Goal: Information Seeking & Learning: Compare options

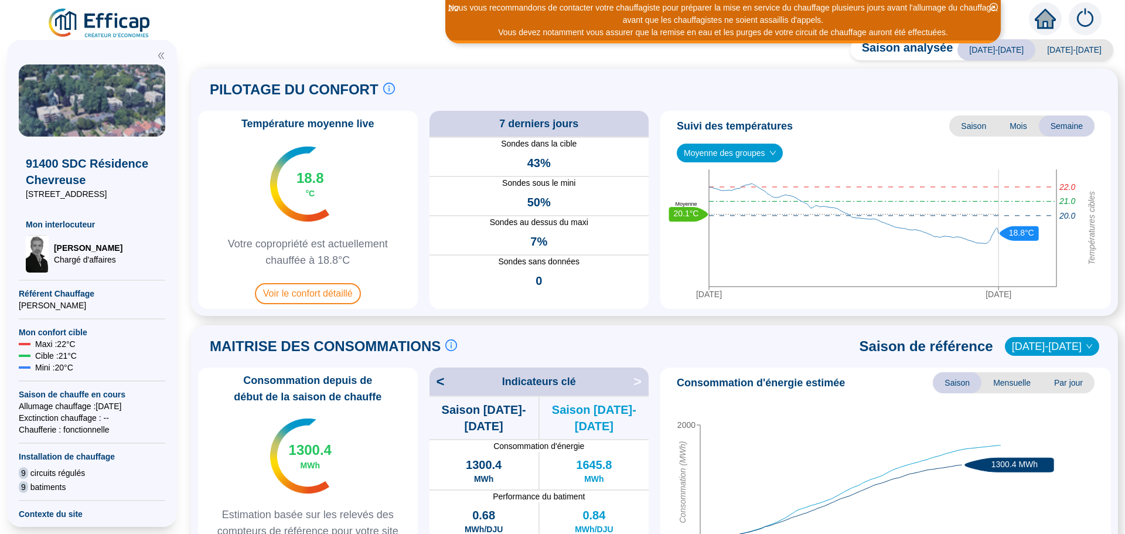
drag, startPoint x: 791, startPoint y: 18, endPoint x: 671, endPoint y: 204, distance: 222.4
drag, startPoint x: 671, startPoint y: 204, endPoint x: 332, endPoint y: 300, distance: 352.4
click at [332, 300] on span "Voir le confort détaillé" at bounding box center [308, 293] width 106 height 21
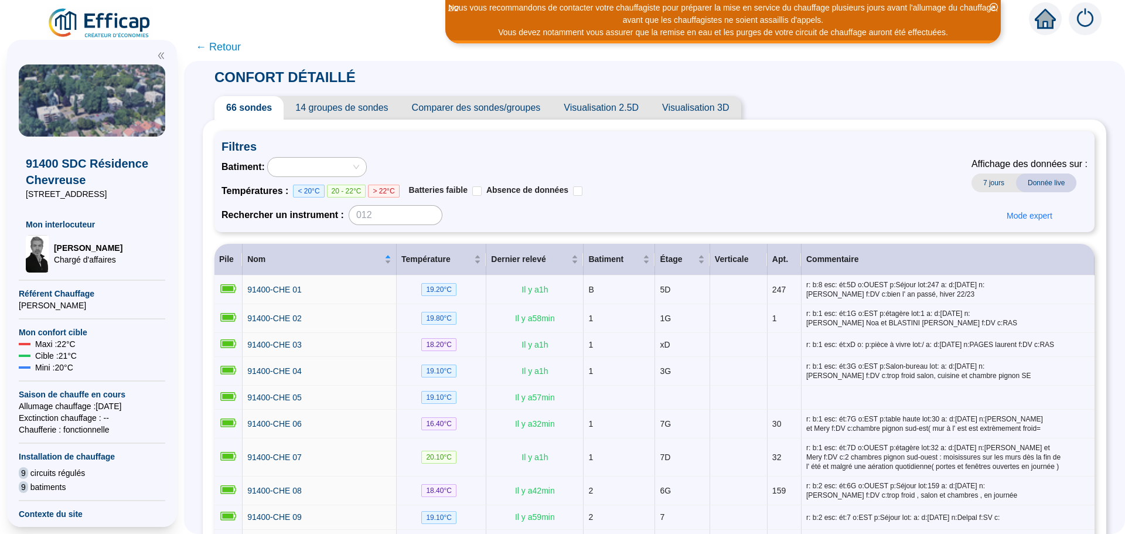
click at [509, 108] on span "Comparer des sondes/groupes" at bounding box center [476, 107] width 152 height 23
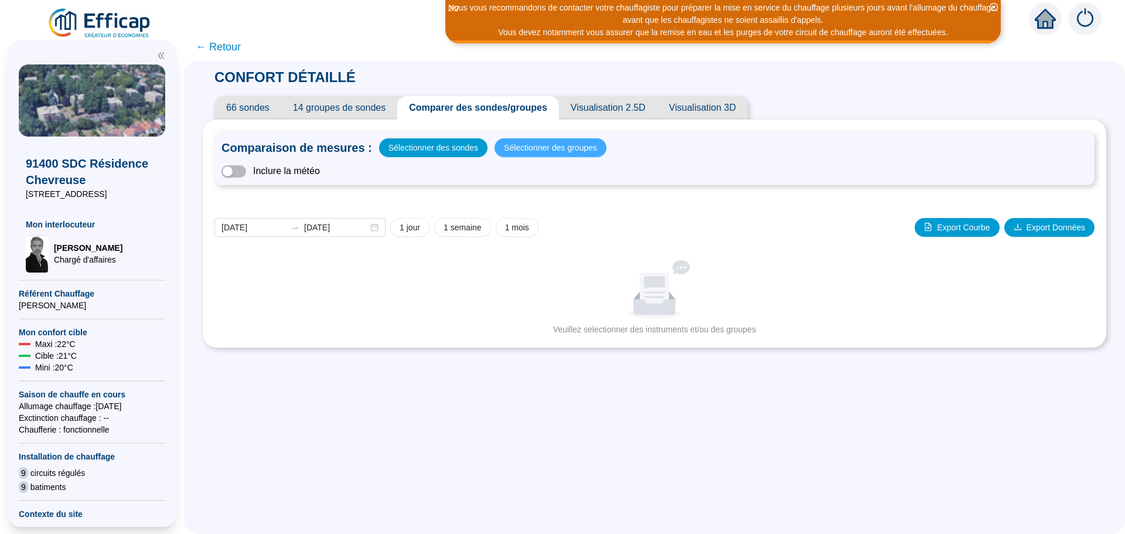
click at [560, 145] on span "Sélectionner des groupes" at bounding box center [550, 147] width 93 height 16
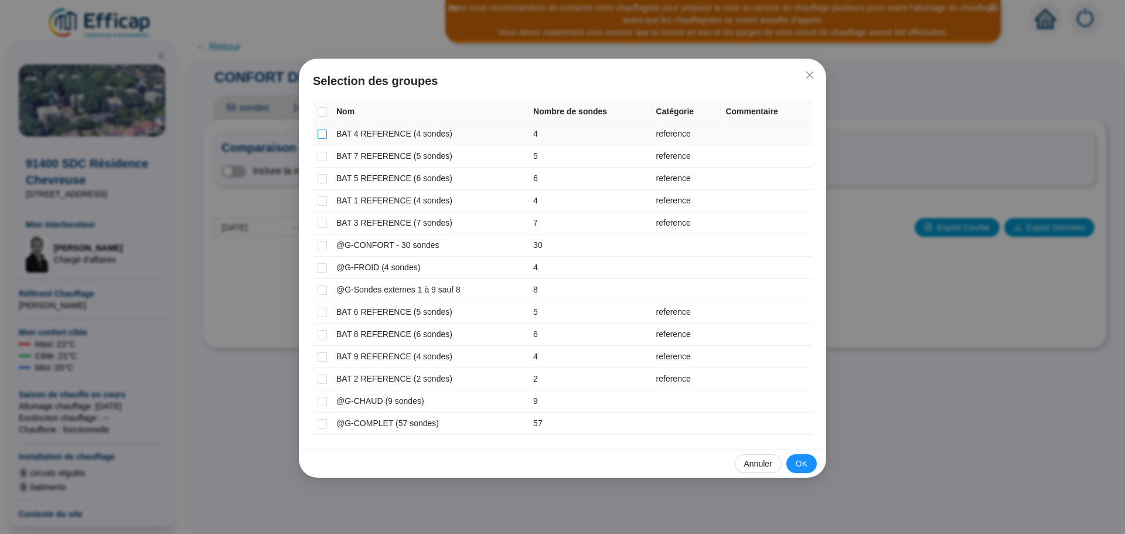
click at [324, 134] on input "checkbox" at bounding box center [322, 133] width 9 height 9
checkbox input "true"
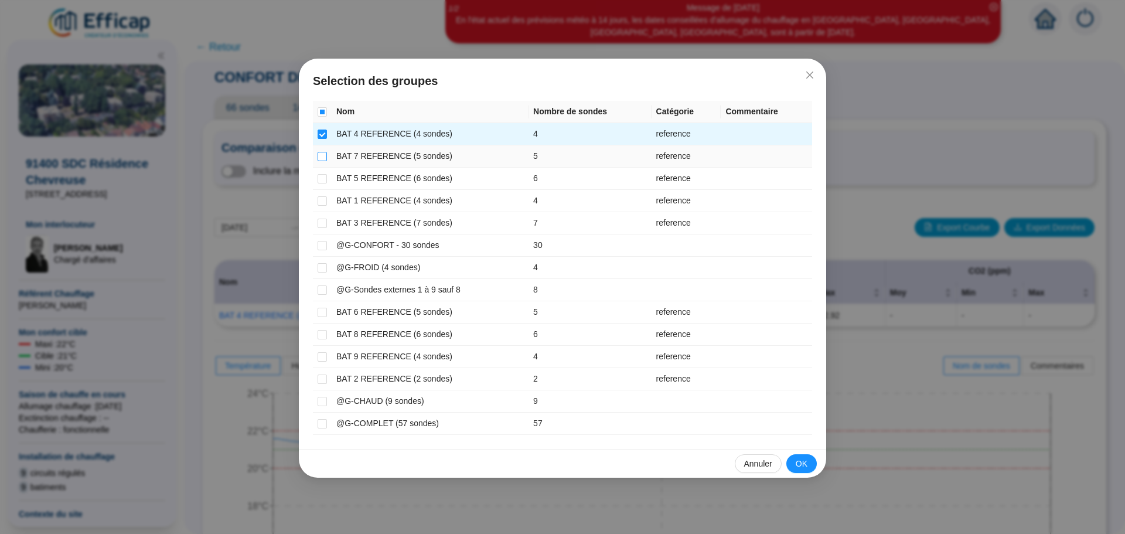
click at [324, 153] on input "checkbox" at bounding box center [322, 156] width 9 height 9
checkbox input "true"
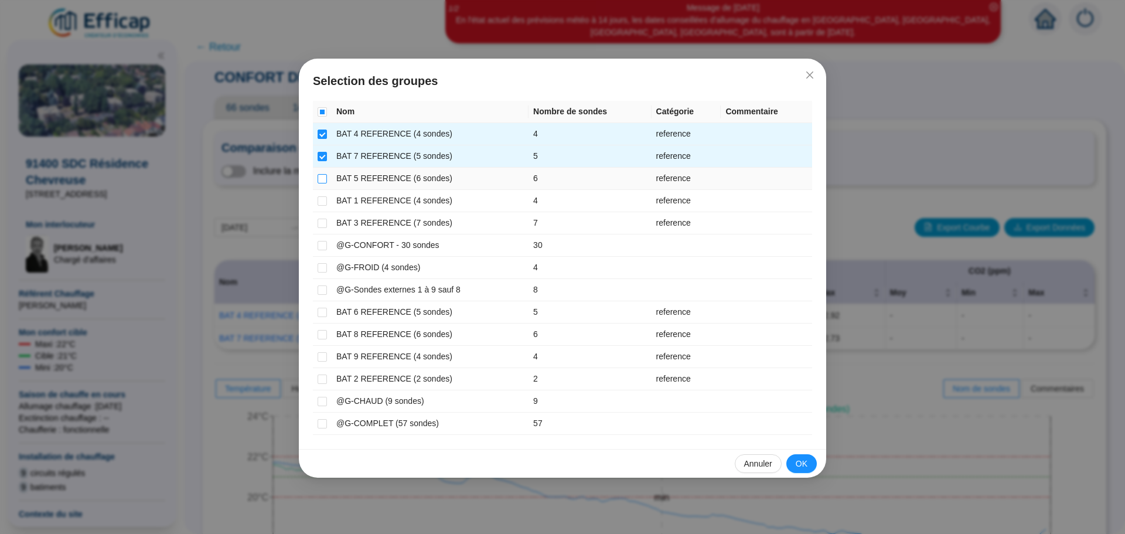
click at [325, 179] on input "checkbox" at bounding box center [322, 178] width 9 height 9
checkbox input "true"
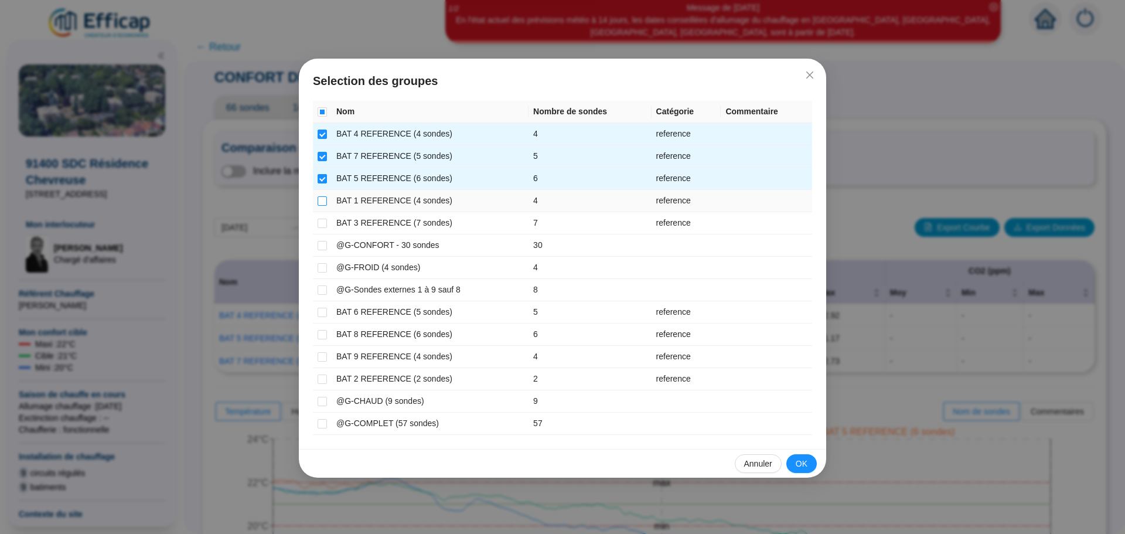
click at [323, 200] on input "checkbox" at bounding box center [322, 200] width 9 height 9
checkbox input "true"
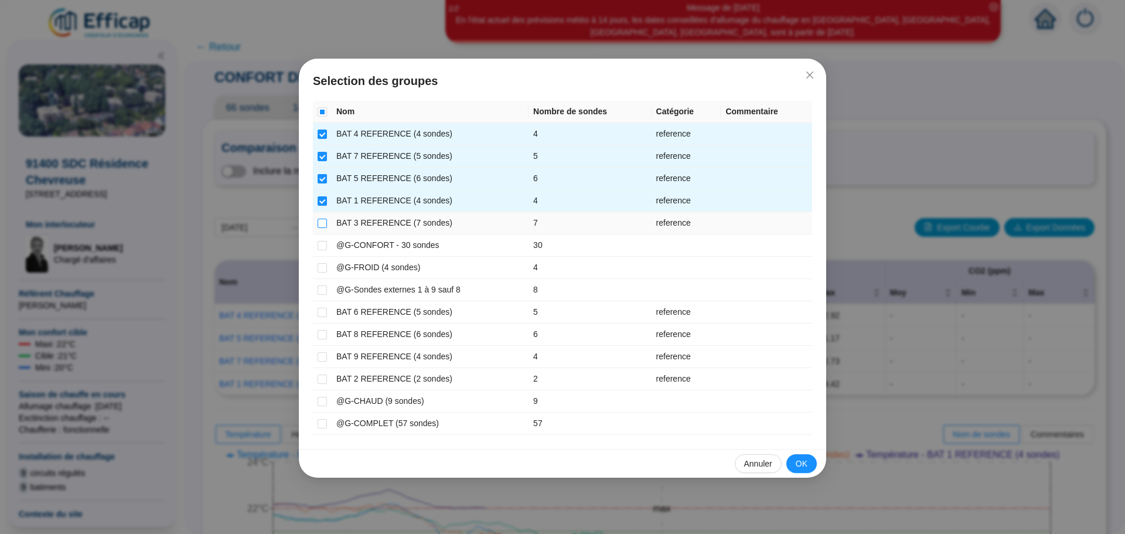
click at [322, 219] on input "checkbox" at bounding box center [322, 223] width 9 height 9
checkbox input "true"
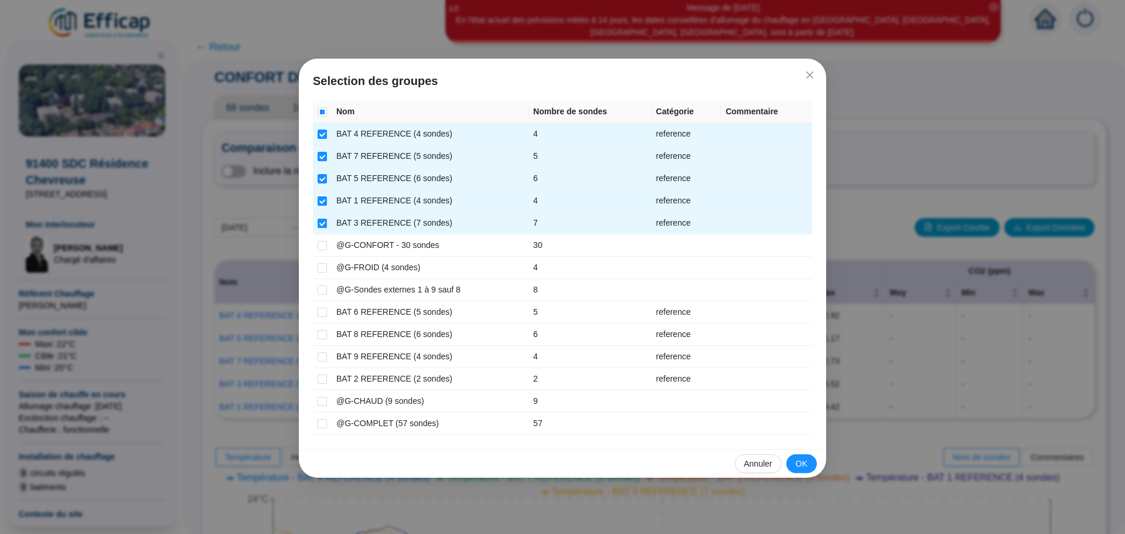
drag, startPoint x: 322, startPoint y: 219, endPoint x: 959, endPoint y: 103, distance: 647.7
click at [959, 103] on div "Selection des groupes Nom Nombre de sondes Catégorie Commentaire BAT 4 REFERENC…" at bounding box center [562, 267] width 1125 height 534
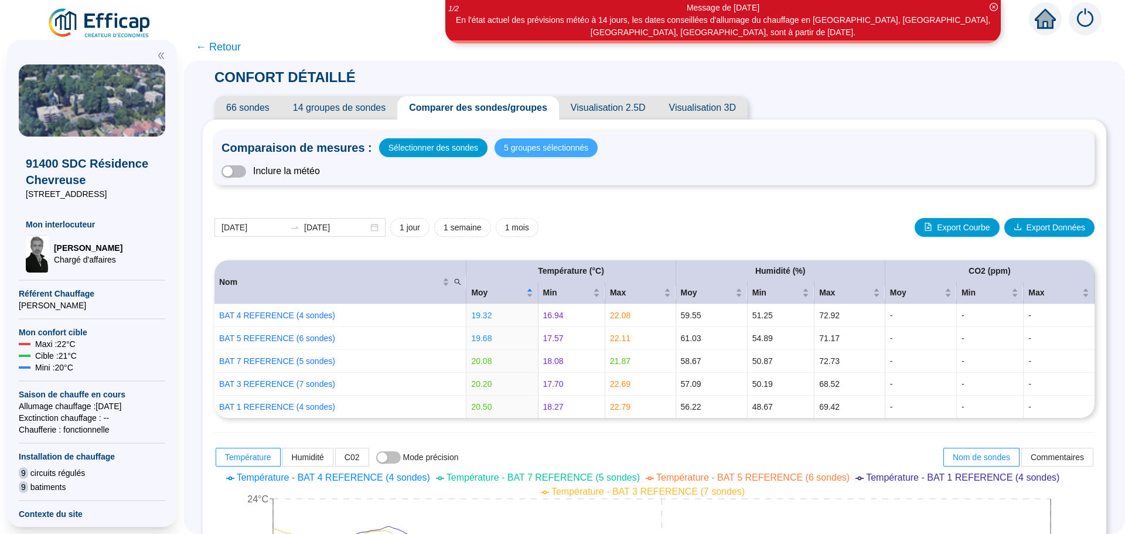
click at [549, 146] on span "5 groupes sélectionnés" at bounding box center [546, 147] width 84 height 16
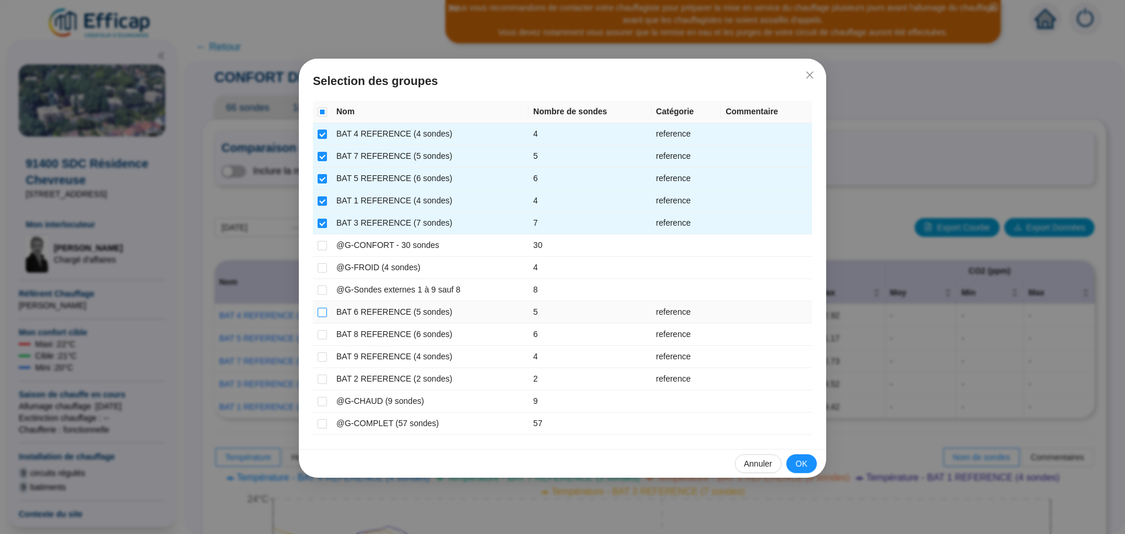
click at [318, 312] on input "checkbox" at bounding box center [322, 312] width 9 height 9
checkbox input "true"
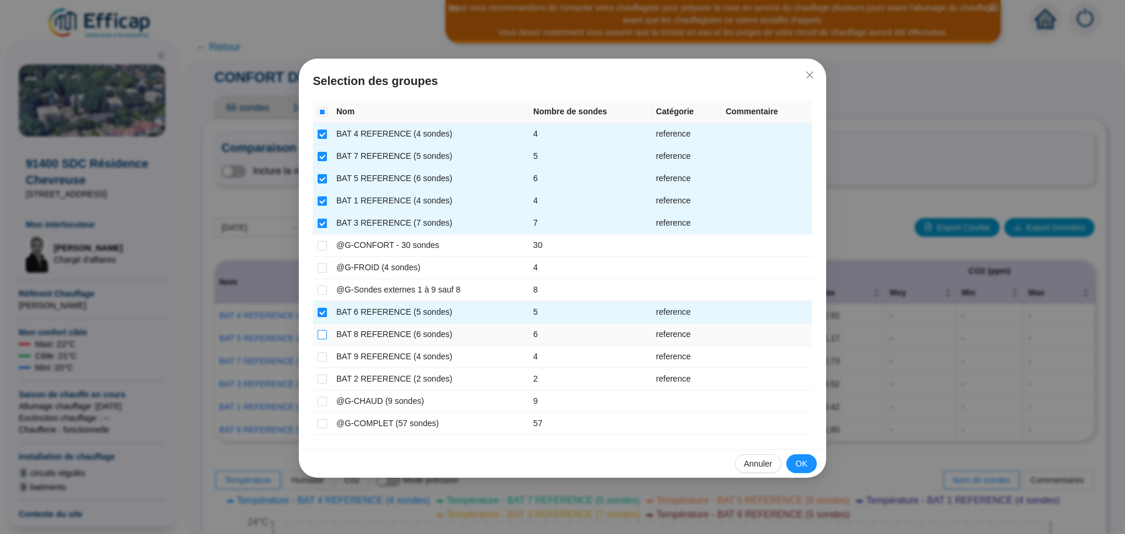
click at [321, 336] on input "checkbox" at bounding box center [322, 334] width 9 height 9
checkbox input "true"
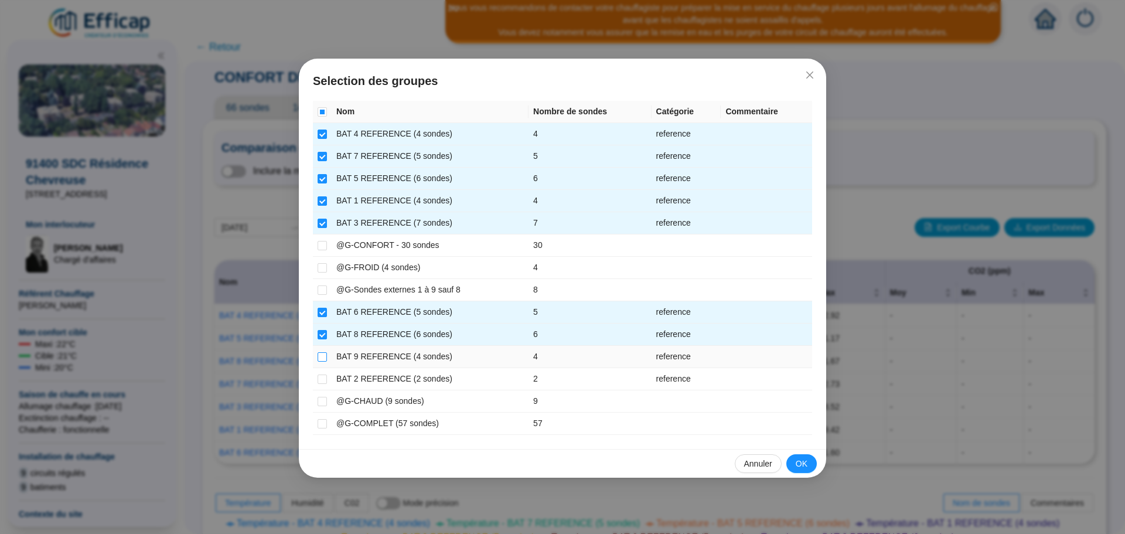
click at [322, 354] on input "checkbox" at bounding box center [322, 356] width 9 height 9
checkbox input "true"
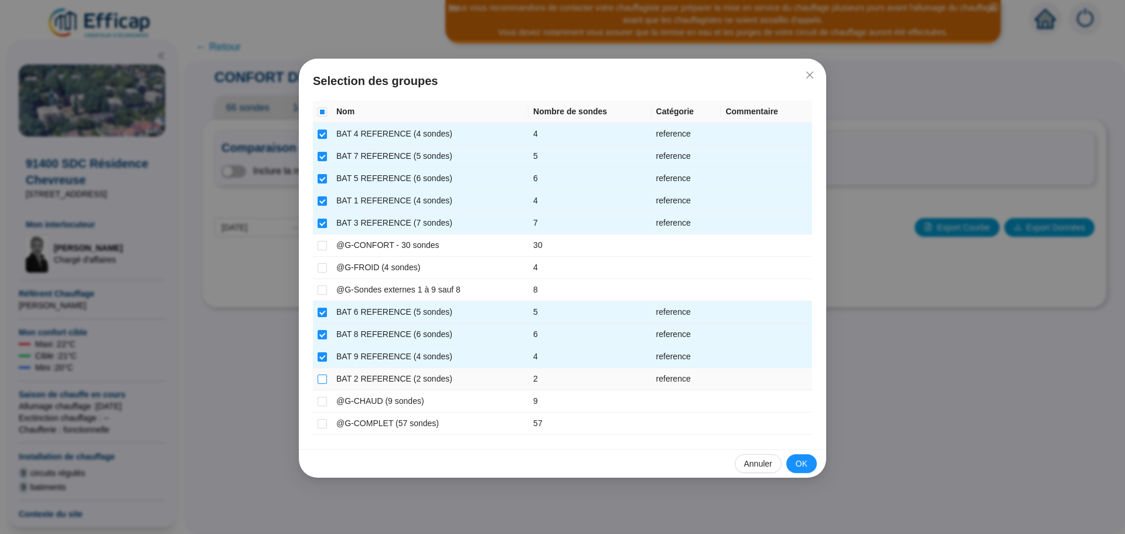
click at [325, 378] on input "checkbox" at bounding box center [322, 378] width 9 height 9
checkbox input "true"
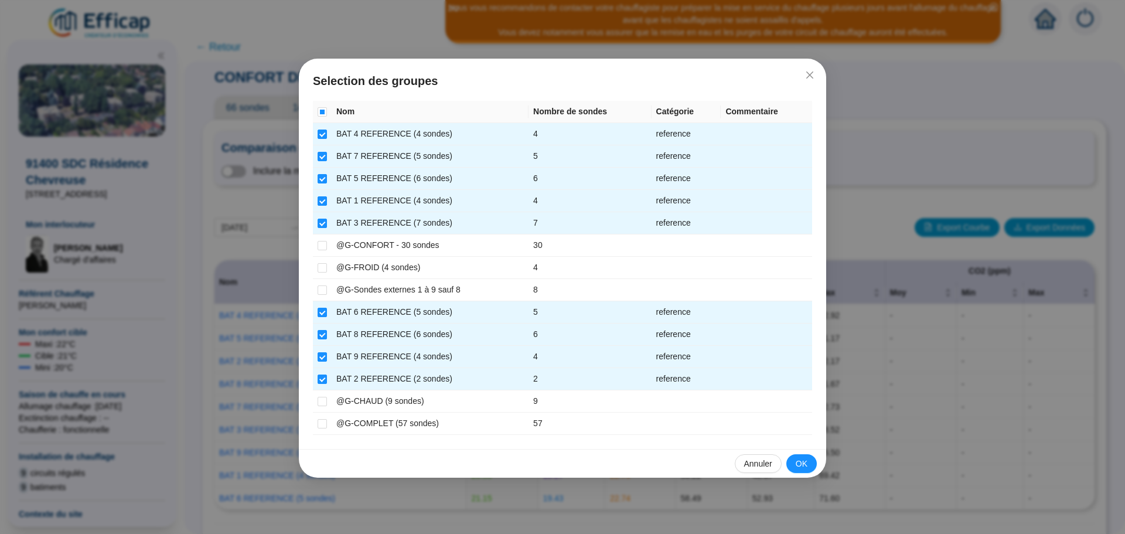
click at [794, 466] on button "OK" at bounding box center [801, 463] width 30 height 19
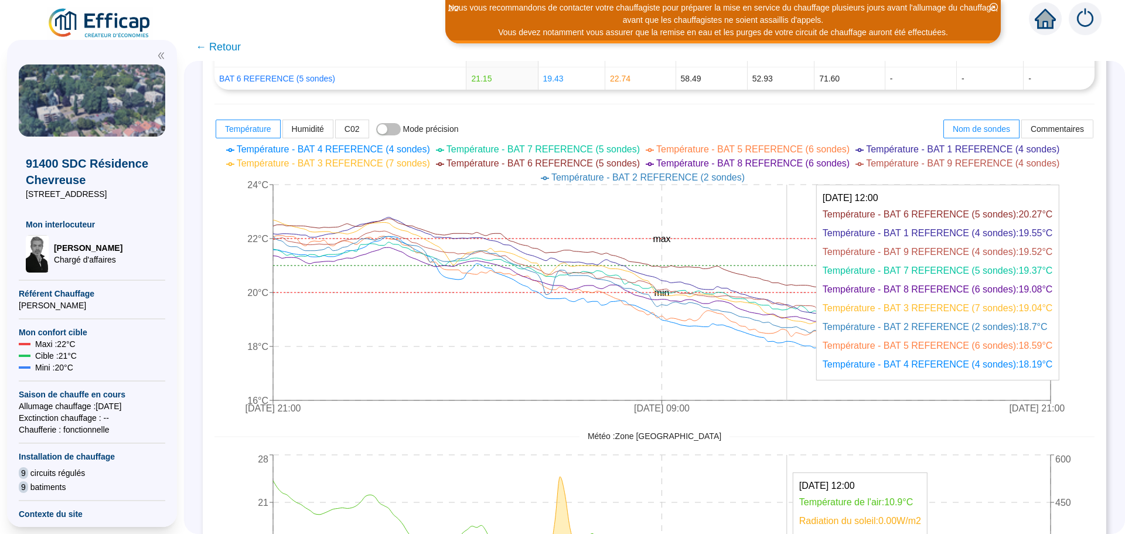
scroll to position [469, 0]
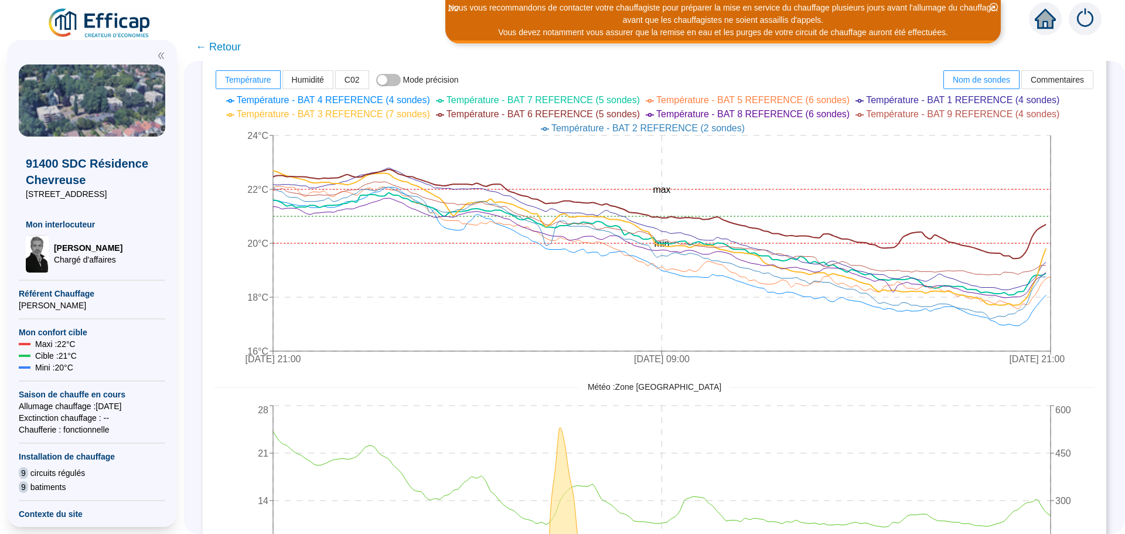
click at [241, 45] on span "← Retour" at bounding box center [218, 47] width 45 height 16
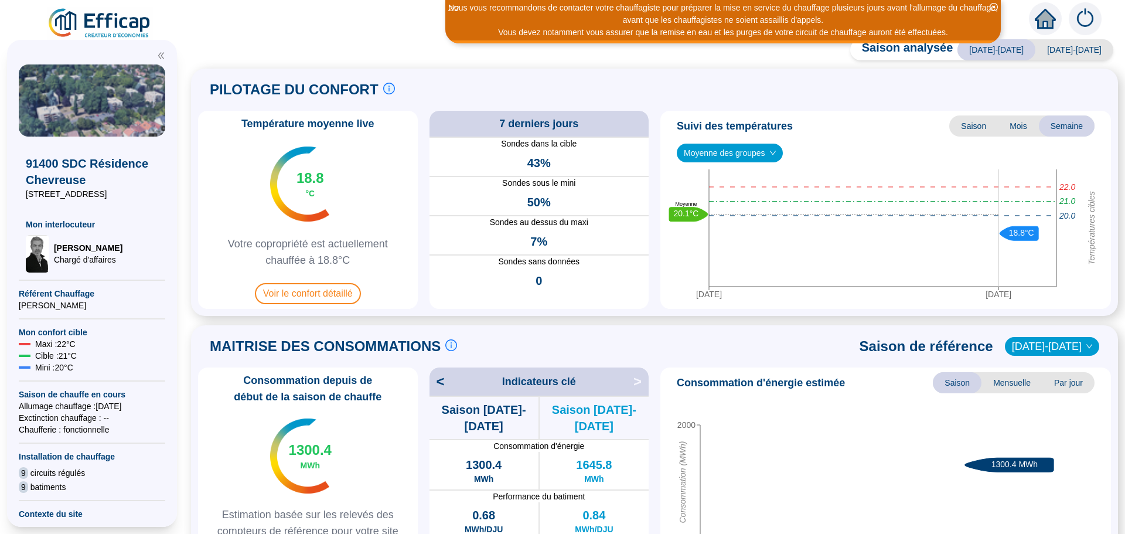
click at [238, 48] on div "Saison analysée 2024-2025 2025-2026 PILOTAGE DU CONFORT Le pilotage du confort …" at bounding box center [654, 289] width 941 height 489
click at [310, 292] on span "Voir le confort détaillé" at bounding box center [308, 293] width 106 height 21
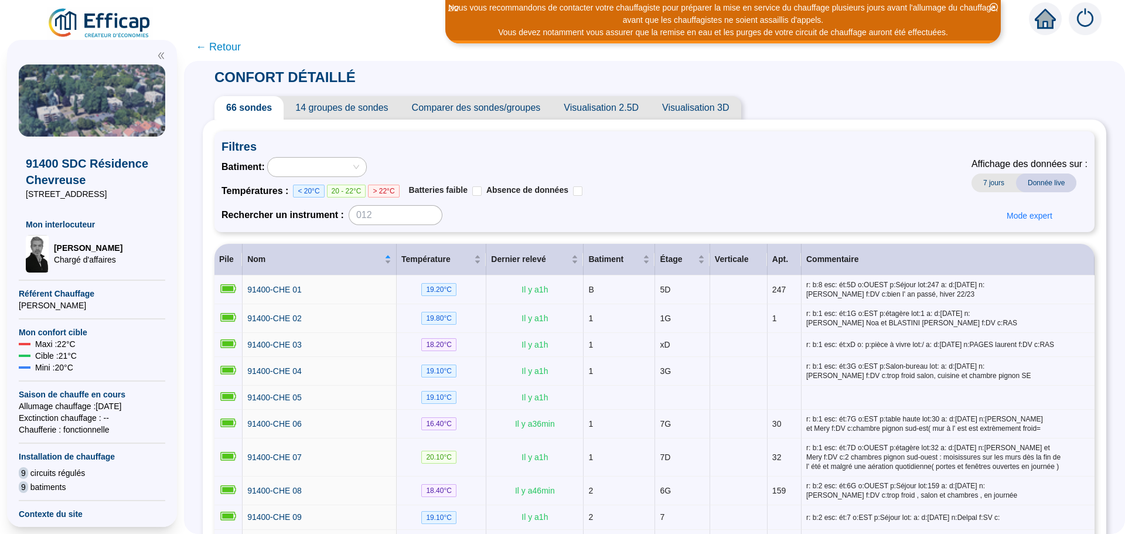
click at [517, 113] on span "Comparer des sondes/groupes" at bounding box center [476, 107] width 152 height 23
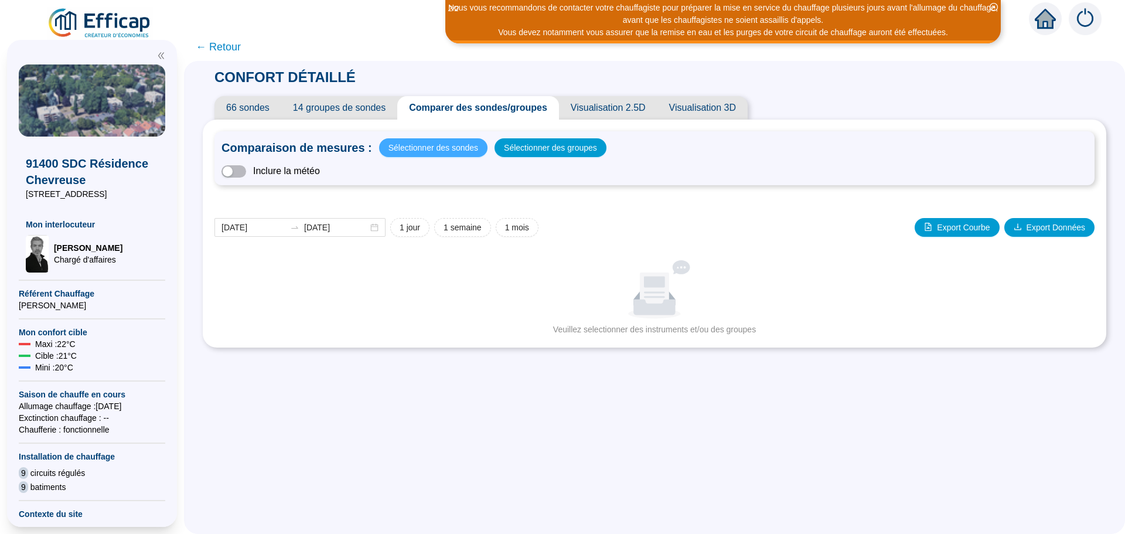
click at [427, 152] on span "Sélectionner des sondes" at bounding box center [433, 147] width 90 height 16
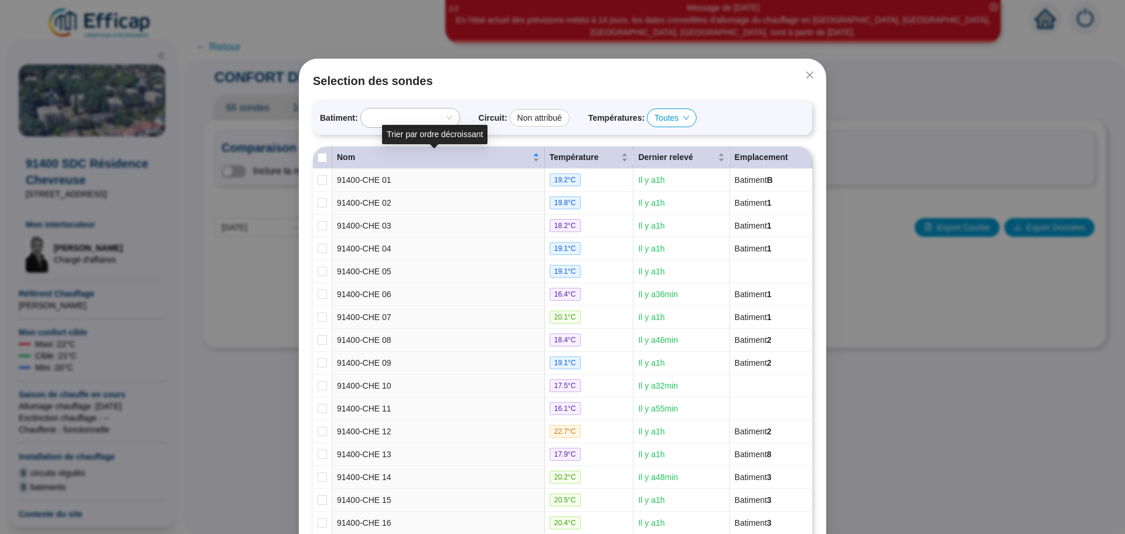
drag, startPoint x: 427, startPoint y: 152, endPoint x: 794, endPoint y: 117, distance: 368.4
click at [794, 117] on div "Batiment : Circuit : Non attribué Températures : Toutes" at bounding box center [562, 118] width 499 height 34
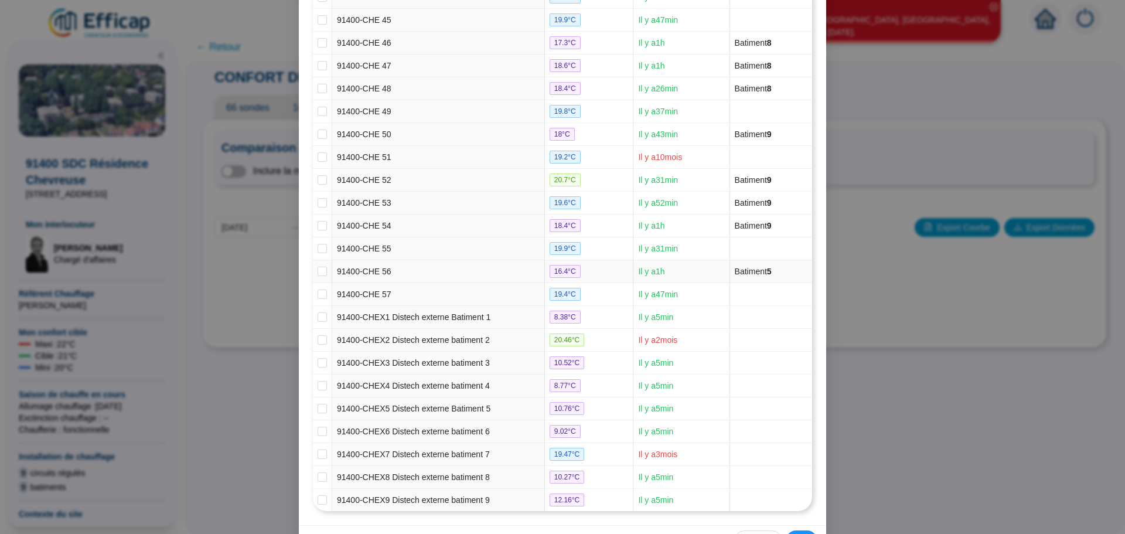
scroll to position [1199, 0]
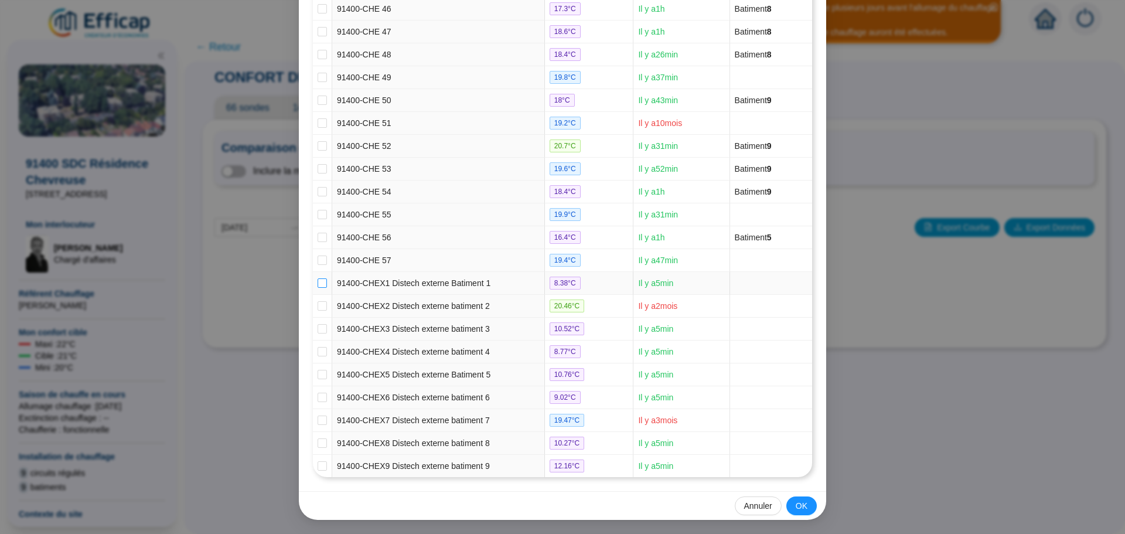
click at [322, 285] on input "checkbox" at bounding box center [322, 282] width 9 height 9
checkbox input "true"
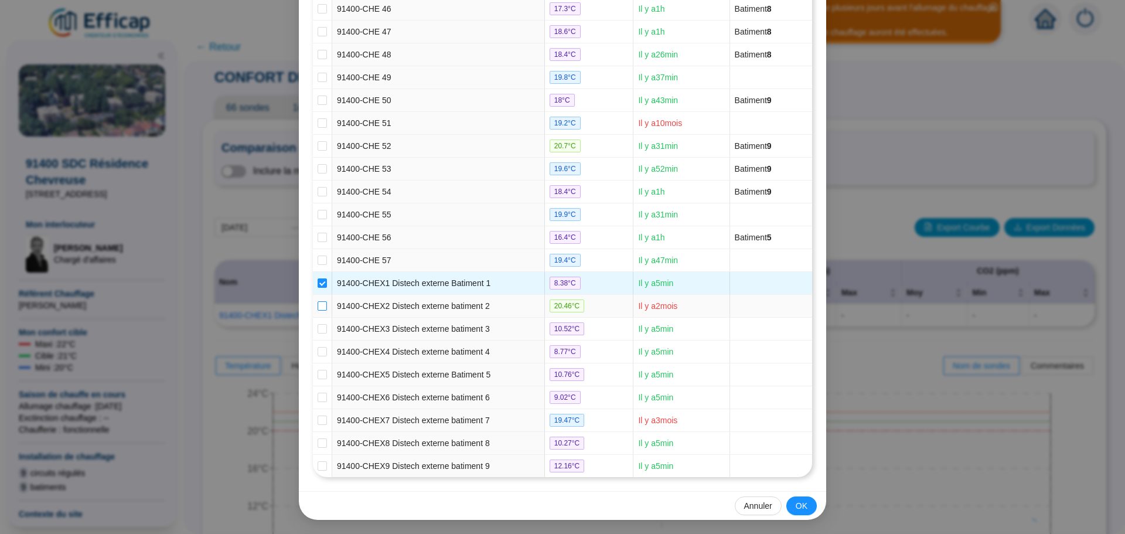
click at [321, 302] on input "checkbox" at bounding box center [322, 305] width 9 height 9
checkbox input "true"
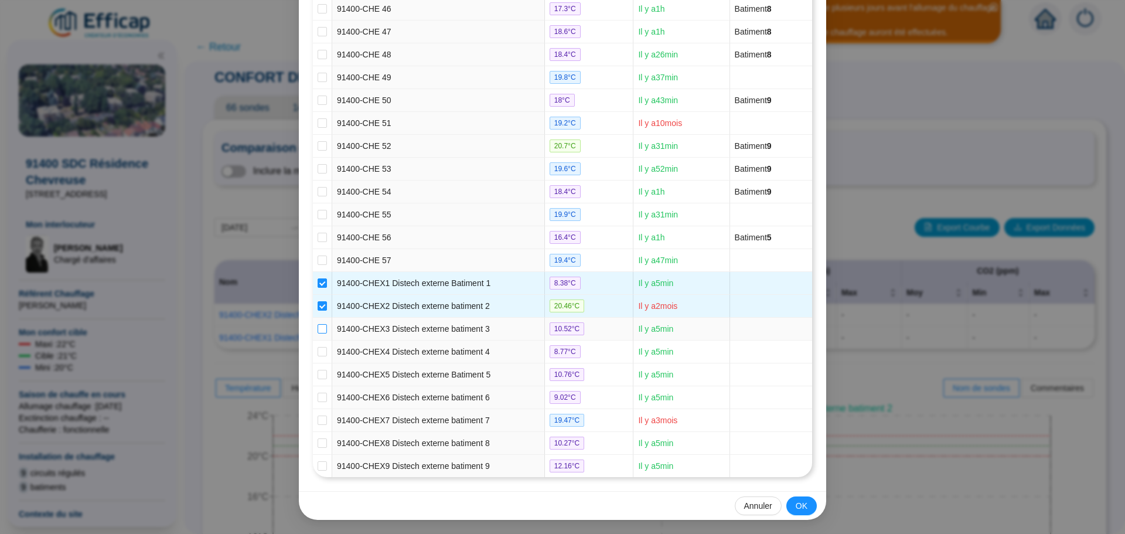
click at [318, 326] on input "checkbox" at bounding box center [322, 328] width 9 height 9
checkbox input "true"
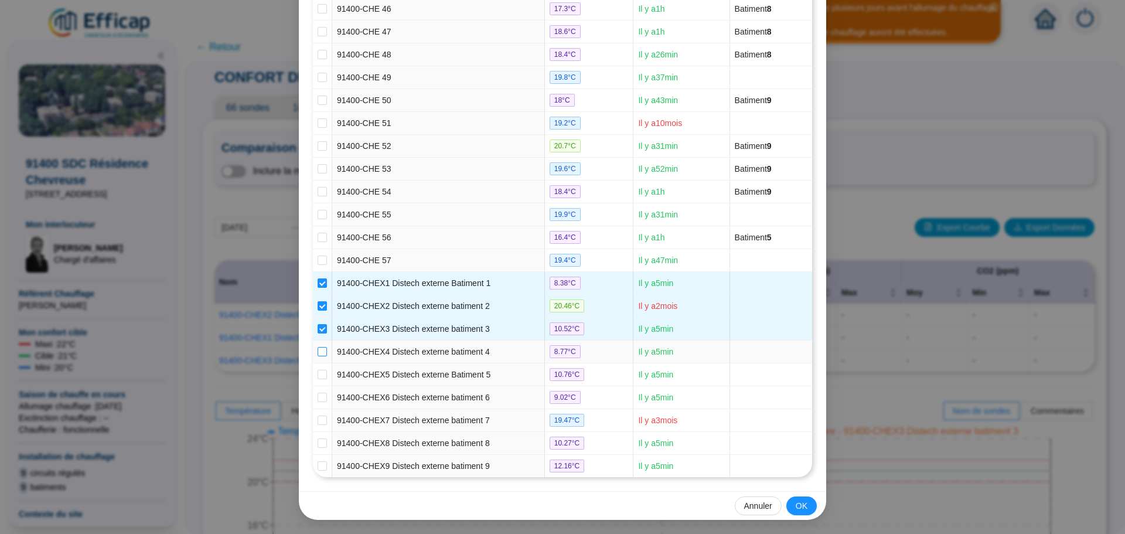
drag, startPoint x: 317, startPoint y: 326, endPoint x: 315, endPoint y: 347, distance: 21.2
click at [318, 347] on input "checkbox" at bounding box center [322, 351] width 9 height 9
checkbox input "true"
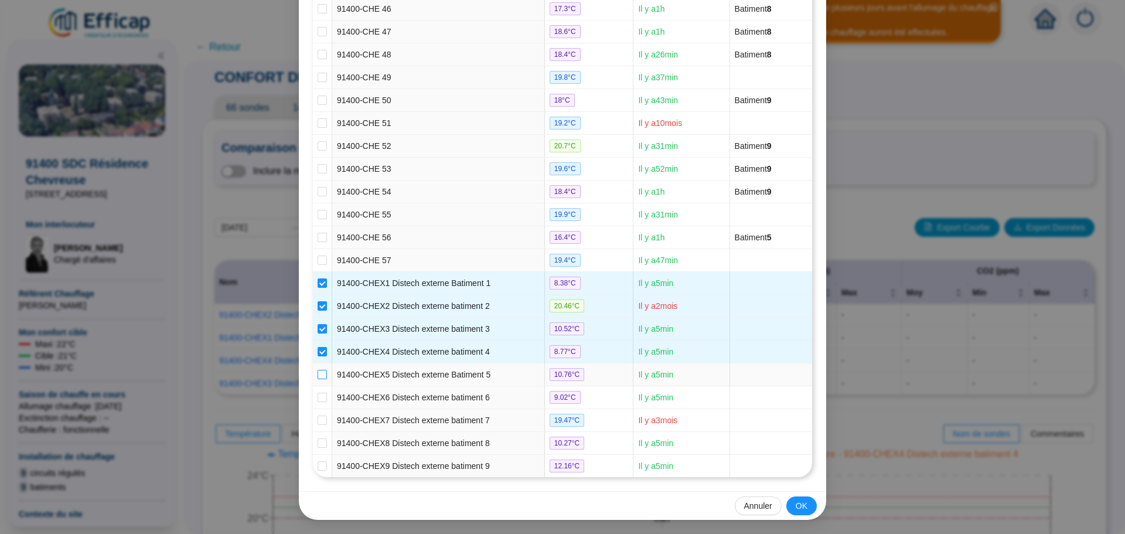
click at [322, 373] on input "checkbox" at bounding box center [322, 374] width 9 height 9
checkbox input "true"
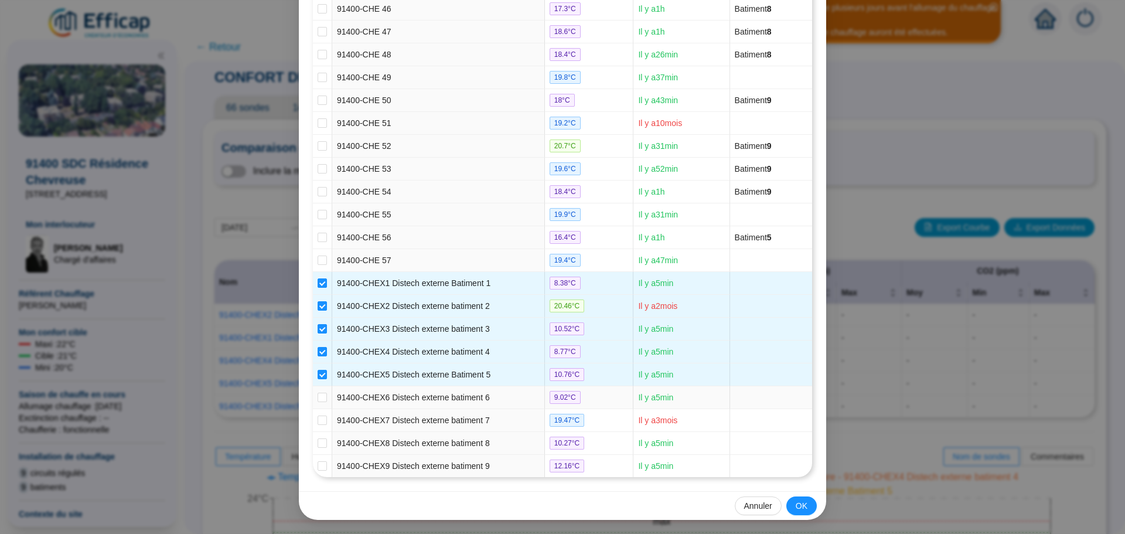
click at [325, 395] on td at bounding box center [322, 397] width 19 height 23
click at [323, 397] on td at bounding box center [322, 397] width 19 height 23
click at [322, 398] on input "checkbox" at bounding box center [322, 396] width 9 height 9
checkbox input "true"
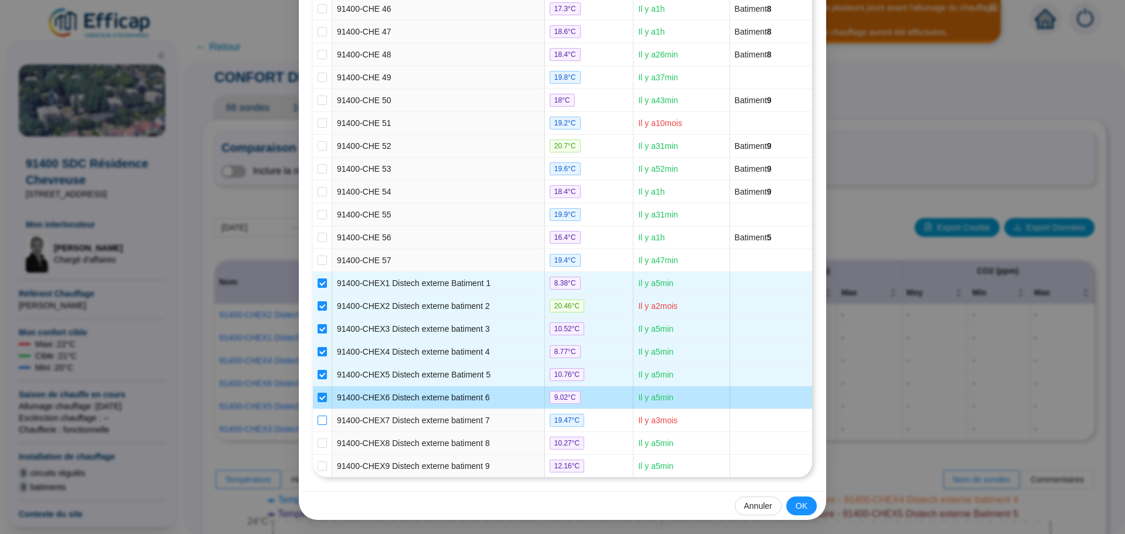
drag, startPoint x: 322, startPoint y: 398, endPoint x: 315, endPoint y: 419, distance: 21.9
click at [318, 419] on input "checkbox" at bounding box center [322, 419] width 9 height 9
checkbox input "true"
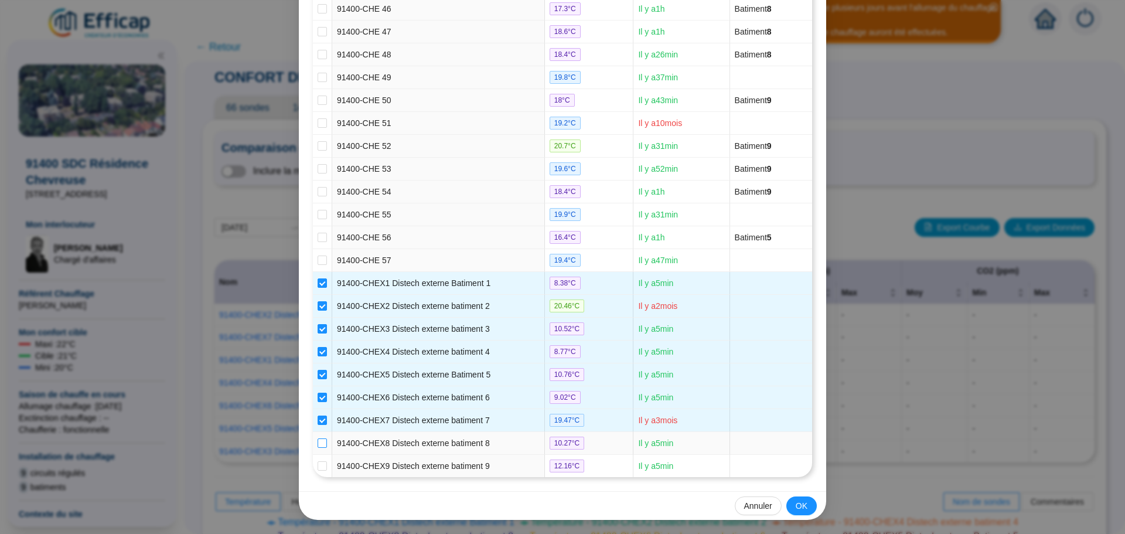
click at [320, 442] on input "checkbox" at bounding box center [322, 442] width 9 height 9
checkbox input "true"
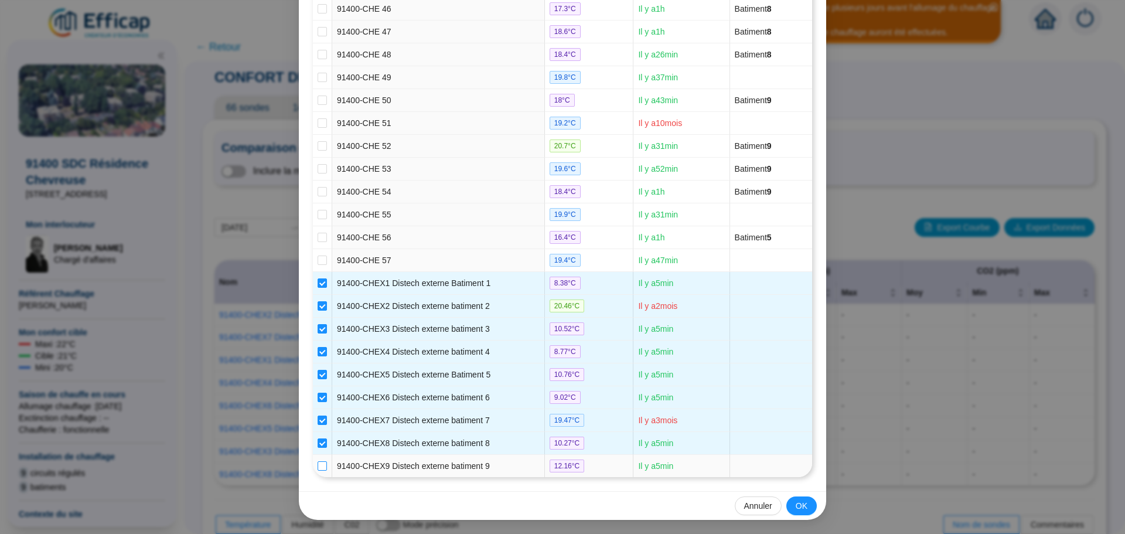
click at [320, 467] on input "checkbox" at bounding box center [322, 465] width 9 height 9
checkbox input "true"
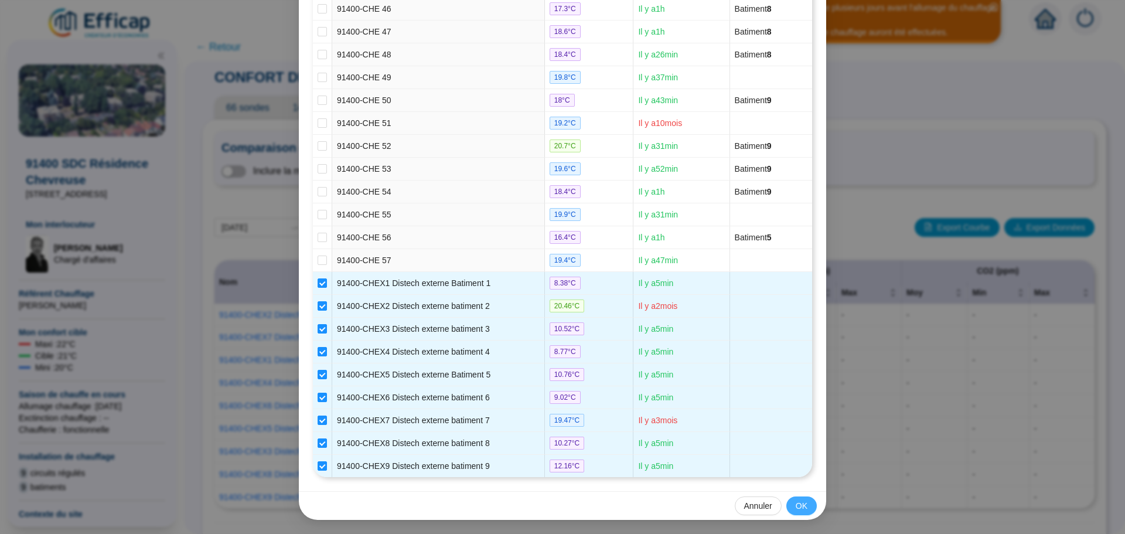
click at [796, 503] on span "OK" at bounding box center [802, 506] width 12 height 12
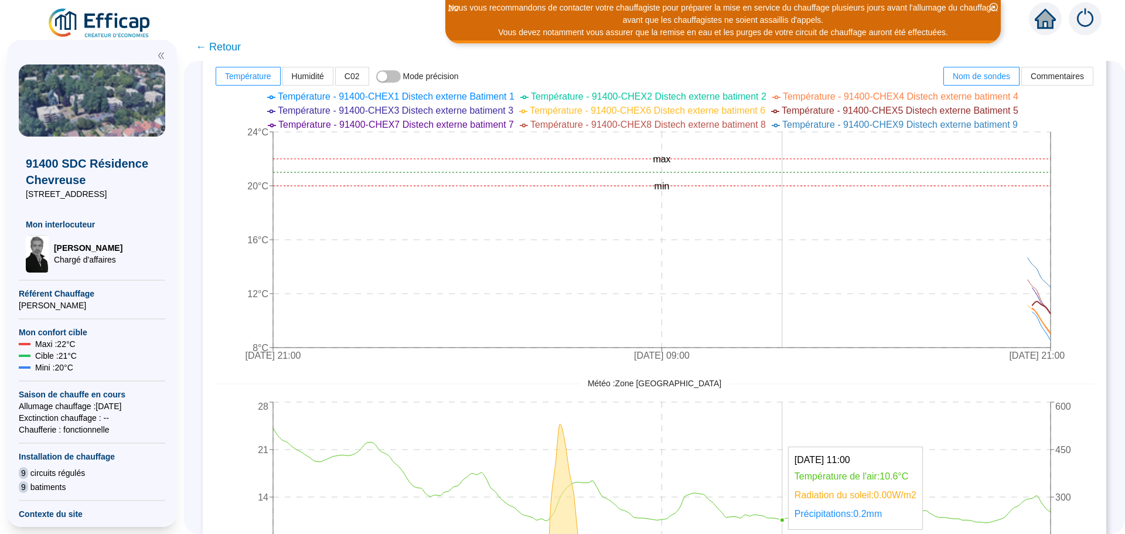
scroll to position [469, 0]
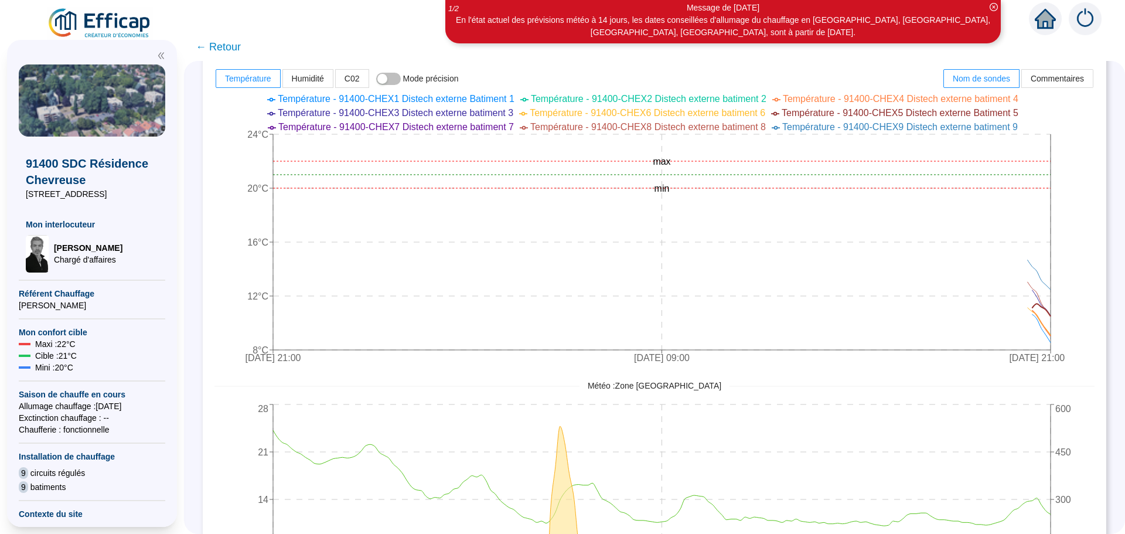
click at [240, 48] on span "← Retour" at bounding box center [218, 47] width 45 height 16
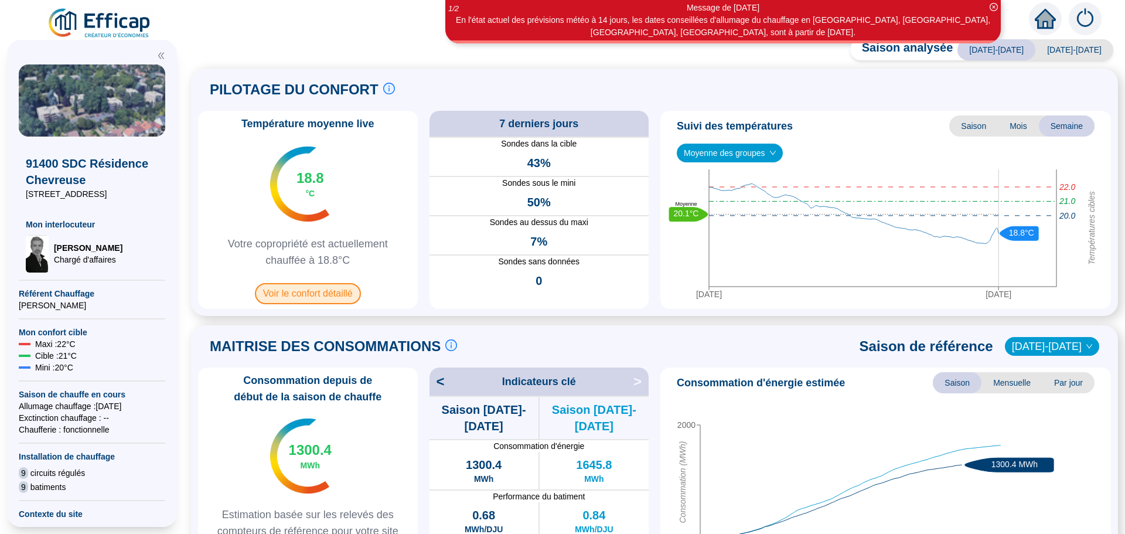
click at [316, 295] on span "Voir le confort détaillé" at bounding box center [308, 293] width 106 height 21
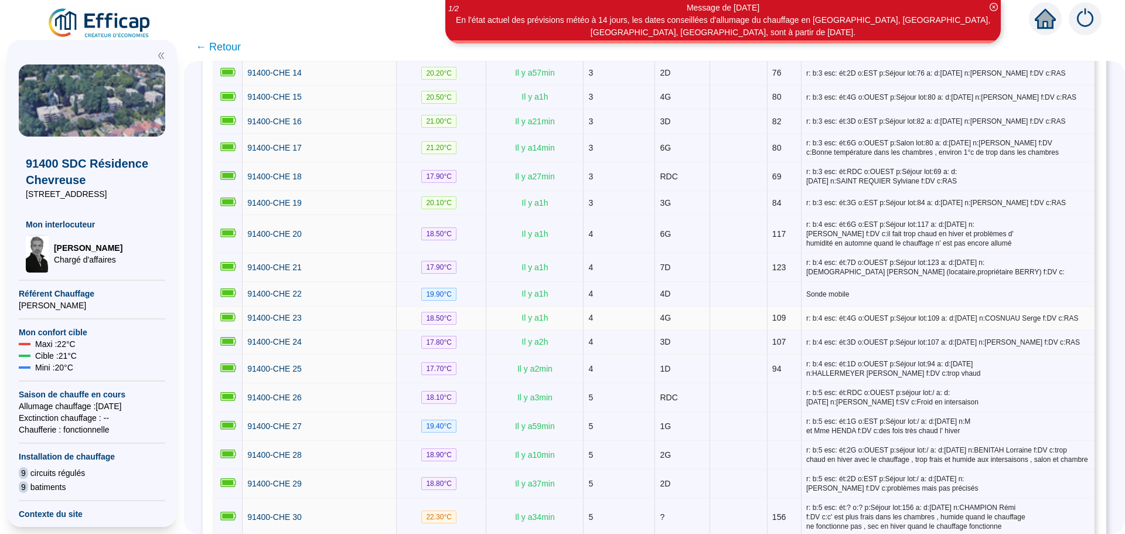
scroll to position [644, 0]
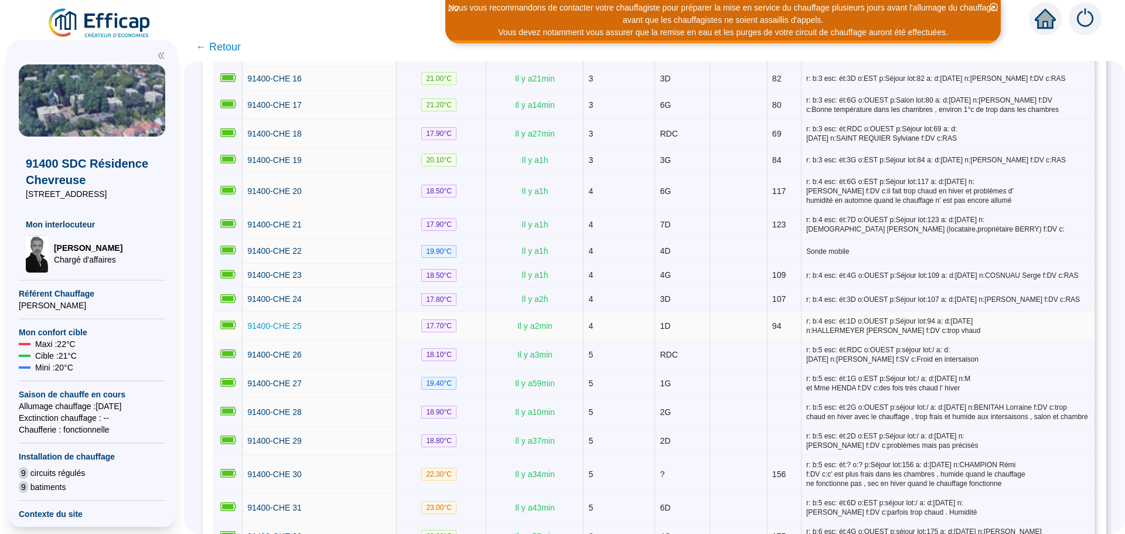
click at [260, 321] on span "91400-CHE 25" at bounding box center [274, 325] width 54 height 9
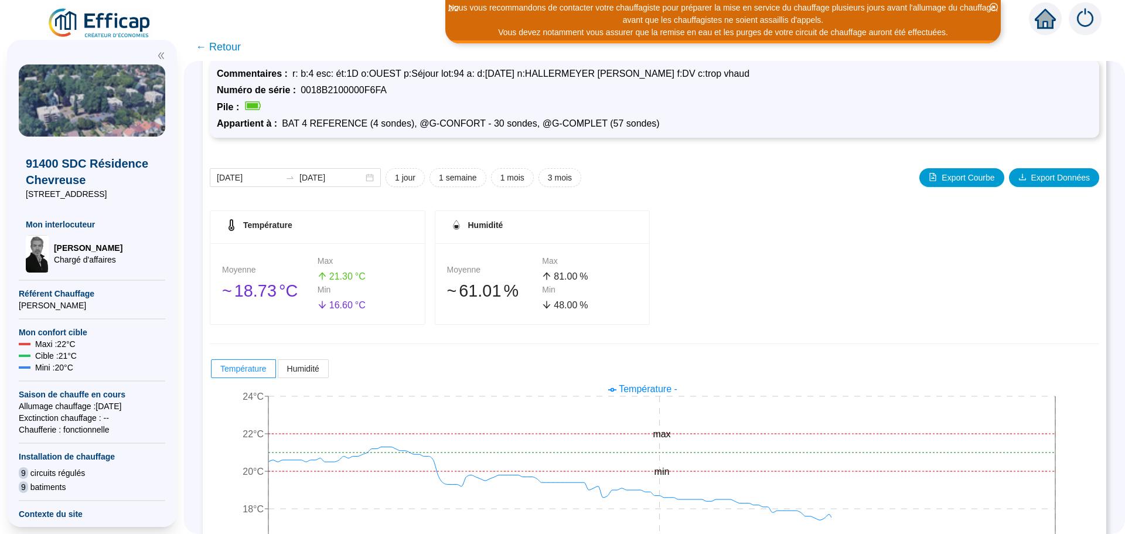
scroll to position [92, 0]
